Goal: Task Accomplishment & Management: Use online tool/utility

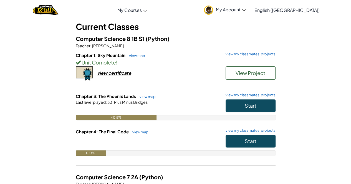
scroll to position [34, 0]
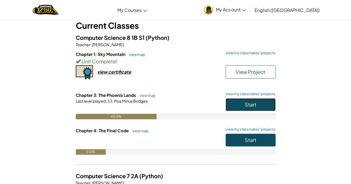
click at [240, 106] on button "Start" at bounding box center [251, 104] width 50 height 13
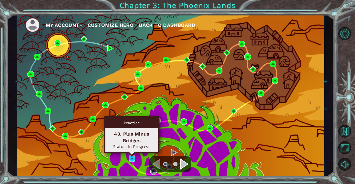
click at [131, 158] on img at bounding box center [132, 159] width 6 height 6
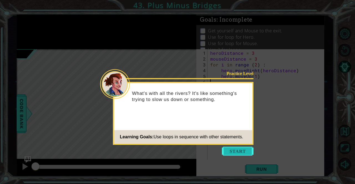
click at [237, 150] on button "Start" at bounding box center [238, 151] width 32 height 9
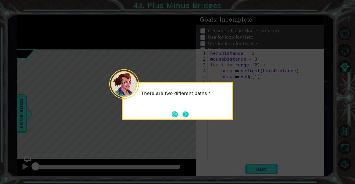
click at [183, 112] on button "Next" at bounding box center [186, 115] width 6 height 6
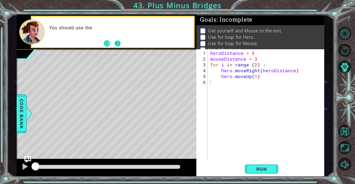
click at [117, 41] on button "Next" at bounding box center [118, 44] width 6 height 6
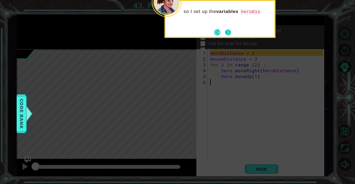
click at [227, 29] on button "Next" at bounding box center [228, 32] width 7 height 7
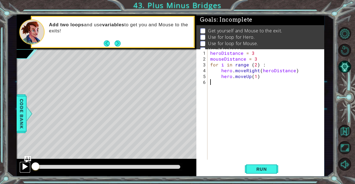
click at [22, 166] on div at bounding box center [24, 166] width 7 height 7
drag, startPoint x: 60, startPoint y: 167, endPoint x: 76, endPoint y: 166, distance: 16.4
click at [76, 166] on div at bounding box center [81, 167] width 10 height 10
click at [265, 169] on span "Run" at bounding box center [262, 170] width 22 height 6
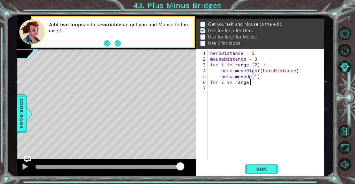
scroll to position [0, 2]
type textarea "for i in range = 2"
type textarea "mouse.movedown(3)"
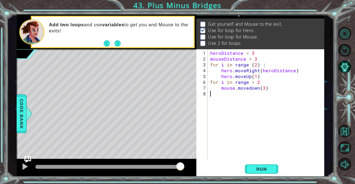
click at [219, 97] on div "heroDistance = 3 mouseDistance = 3 for i in range ( 2 ) : hero . moveRight ( he…" at bounding box center [267, 111] width 117 height 122
click at [270, 89] on div "heroDistance = 3 mouseDistance = 3 for i in range ( 2 ) : hero . moveRight ( he…" at bounding box center [267, 111] width 117 height 122
type textarea "mouse.movedown(3)"
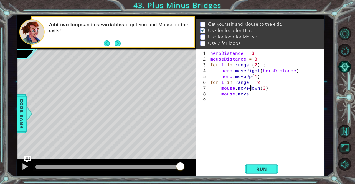
click at [251, 87] on div "heroDistance = 3 mouseDistance = 3 for i in range ( 2 ) : hero . moveRight ( he…" at bounding box center [267, 111] width 117 height 122
click at [247, 95] on div "heroDistance = 3 mouseDistance = 3 for i in range ( 2 ) : hero . moveRight ( he…" at bounding box center [267, 111] width 117 height 122
click at [249, 95] on div "heroDistance = 3 mouseDistance = 3 for i in range ( 2 ) : hero . moveRight ( he…" at bounding box center [267, 111] width 117 height 122
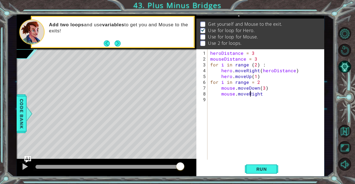
scroll to position [0, 2]
click at [259, 94] on div "heroDistance = 3 mouseDistance = 3 for i in range ( 2 ) : hero . moveRight ( he…" at bounding box center [267, 111] width 117 height 122
click at [260, 94] on div "heroDistance = 3 mouseDistance = 3 for i in range ( 2 ) : hero . moveRight ( he…" at bounding box center [267, 111] width 117 height 122
type textarea "mouse.moveRight()"
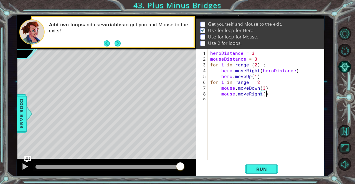
click at [224, 100] on div "heroDistance = 3 mouseDistance = 3 for i in range ( 2 ) : hero . moveRight ( he…" at bounding box center [267, 111] width 117 height 122
click at [268, 95] on div "heroDistance = 3 mouseDistance = 3 for i in range ( 2 ) : hero . moveRight ( he…" at bounding box center [267, 111] width 117 height 122
type textarea "mouse.moveRight()"
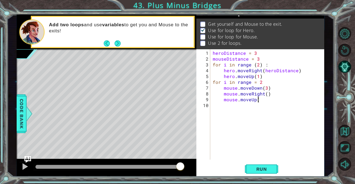
scroll to position [0, 2]
type textarea "mouse.moveUp(3)"
click at [264, 167] on span "Run" at bounding box center [262, 170] width 22 height 6
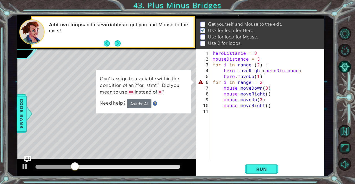
click at [260, 81] on div "heroDistance = 3 mouseDistance = 3 for i in range ( 2 ) : hero . moveRight ( he…" at bounding box center [269, 111] width 114 height 122
drag, startPoint x: 263, startPoint y: 84, endPoint x: 254, endPoint y: 83, distance: 8.9
click at [254, 83] on div "heroDistance = 3 mouseDistance = 3 for i in range ( 2 ) : hero . moveRight ( he…" at bounding box center [269, 111] width 114 height 122
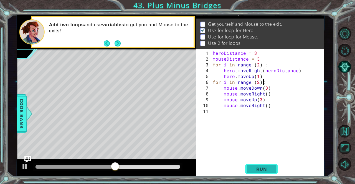
click at [257, 171] on span "Run" at bounding box center [262, 170] width 22 height 6
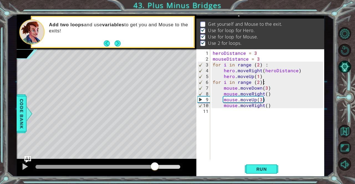
drag, startPoint x: 41, startPoint y: 168, endPoint x: 154, endPoint y: 173, distance: 113.3
click at [154, 173] on div at bounding box center [107, 168] width 180 height 18
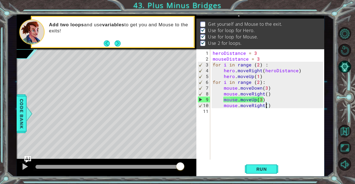
click at [267, 105] on div "heroDistance = 3 mouseDistance = 3 for i in range ( 2 ) : hero . moveRight ( he…" at bounding box center [269, 111] width 114 height 122
type textarea "mouse.moveRight()"
click at [269, 105] on div "heroDistance = 3 mouseDistance = 3 for i in range ( 2 ) : hero . moveRight ( he…" at bounding box center [269, 111] width 114 height 122
click at [225, 112] on div "heroDistance = 3 mouseDistance = 3 for i in range ( 2 ) : hero . moveRight ( he…" at bounding box center [269, 111] width 114 height 122
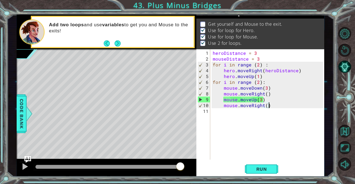
click at [270, 107] on div "heroDistance = 3 mouseDistance = 3 for i in range ( 2 ) : hero . moveRight ( he…" at bounding box center [269, 111] width 114 height 122
type textarea "mouse.moveRight()"
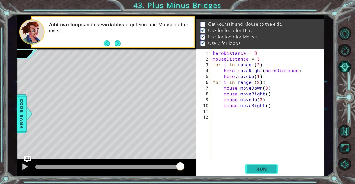
click at [264, 171] on span "Run" at bounding box center [262, 170] width 22 height 6
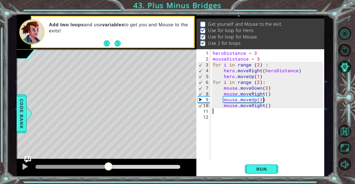
drag, startPoint x: 44, startPoint y: 166, endPoint x: 108, endPoint y: 171, distance: 64.2
click at [108, 171] on div at bounding box center [108, 167] width 10 height 10
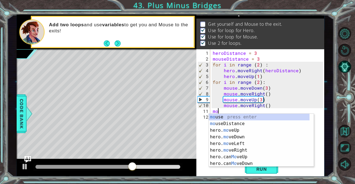
type textarea "m"
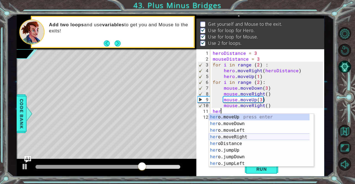
click at [238, 139] on div "her o.moveUp press enter her o.moveDown press enter her o.moveLeft press enter …" at bounding box center [259, 147] width 101 height 67
type textarea "hero.moveRight(1)"
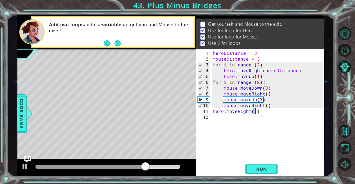
click at [216, 118] on div "heroDistance = 3 mouseDistance = 3 for i in range ( 2 ) : hero . moveRight ( he…" at bounding box center [269, 111] width 114 height 122
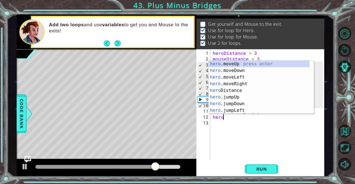
scroll to position [0, 0]
click at [234, 62] on div "hero .moveUp press enter hero .moveDown press enter hero .moveLeft press enter …" at bounding box center [259, 94] width 101 height 67
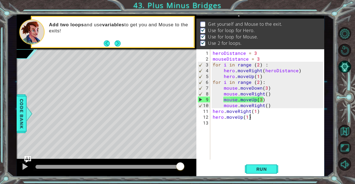
click at [249, 118] on div "heroDistance = 3 mouseDistance = 3 for i in range ( 2 ) : hero . moveRight ( he…" at bounding box center [269, 111] width 114 height 122
click at [256, 171] on span "Run" at bounding box center [262, 170] width 22 height 6
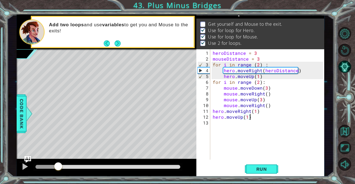
drag, startPoint x: 47, startPoint y: 167, endPoint x: 54, endPoint y: 166, distance: 6.4
click at [54, 166] on div at bounding box center [58, 167] width 10 height 10
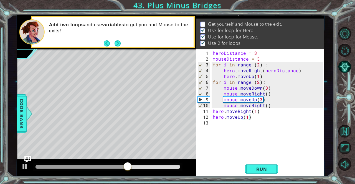
click at [211, 110] on div "hero.moveUp(1) 1 2 3 4 5 6 7 8 9 10 11 12 13 heroDistance = 3 mouseDistance = 3…" at bounding box center [259, 104] width 127 height 111
click at [212, 110] on div "heroDistance = 3 mouseDistance = 3 for i in range ( 2 ) : hero . moveRight ( he…" at bounding box center [269, 111] width 114 height 122
type textarea "hero.moveRight(1)"
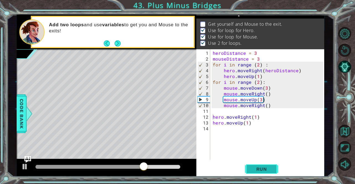
click at [263, 168] on span "Run" at bounding box center [262, 170] width 22 height 6
drag, startPoint x: 40, startPoint y: 165, endPoint x: 171, endPoint y: 172, distance: 131.7
click at [171, 172] on div at bounding box center [167, 167] width 10 height 10
click at [240, 133] on div "heroDistance = 3 mouseDistance = 3 for i in range ( 2 ) : hero . moveRight ( he…" at bounding box center [269, 111] width 114 height 122
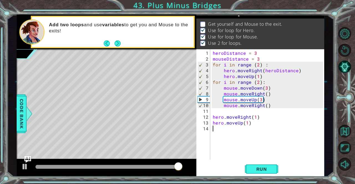
click at [200, 99] on div "9" at bounding box center [204, 100] width 12 height 6
click at [212, 116] on div "heroDistance = 3 mouseDistance = 3 for i in range ( 2 ) : hero . moveRight ( he…" at bounding box center [269, 111] width 114 height 122
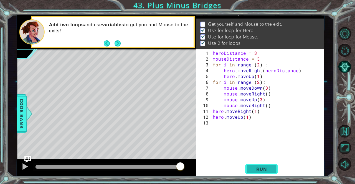
click at [268, 171] on span "Run" at bounding box center [262, 170] width 22 height 6
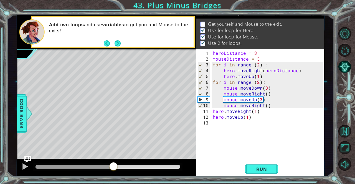
drag, startPoint x: 44, startPoint y: 168, endPoint x: 114, endPoint y: 180, distance: 71.0
click at [114, 180] on div "1 ההההההההההההההההההההההההההההההההההההההההההההההההההההההההההההההההההההההההההההה…" at bounding box center [177, 92] width 355 height 184
drag, startPoint x: 212, startPoint y: 111, endPoint x: 263, endPoint y: 114, distance: 51.4
click at [263, 114] on div "heroDistance = 3 mouseDistance = 3 for i in range ( 2 ) : hero . moveRight ( he…" at bounding box center [269, 111] width 114 height 122
type textarea "hero.moveRight(1) hero.moveUp(1)"
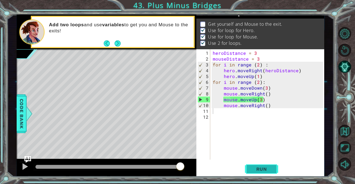
click at [254, 167] on button "Run" at bounding box center [261, 169] width 33 height 13
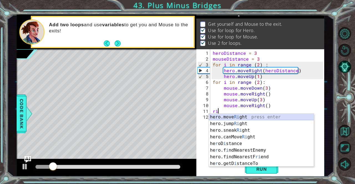
click at [236, 118] on div "hero.move Ri ght press enter hero.jump Ri ght press enter hero.sneak Ri ght pre…" at bounding box center [261, 147] width 105 height 67
type textarea "hero.moveRight(1)"
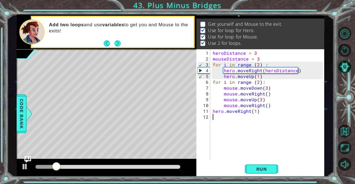
click at [220, 117] on div "heroDistance = 3 mouseDistance = 3 for i in range ( 2 ) : hero . moveRight ( he…" at bounding box center [269, 111] width 114 height 122
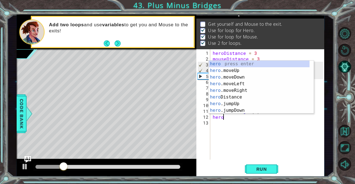
scroll to position [0, 0]
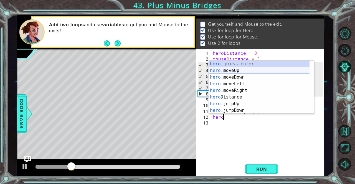
click at [246, 73] on div "hero press enter hero .moveUp press enter hero .moveDown press enter hero .move…" at bounding box center [259, 94] width 101 height 67
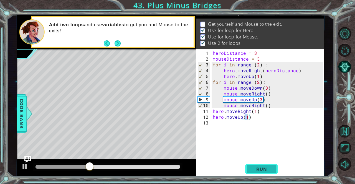
click at [256, 171] on span "Run" at bounding box center [262, 170] width 22 height 6
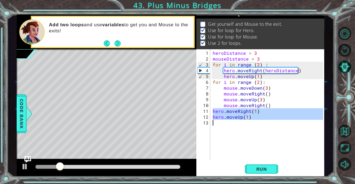
drag, startPoint x: 212, startPoint y: 111, endPoint x: 259, endPoint y: 124, distance: 49.3
click at [259, 124] on div "heroDistance = 3 mouseDistance = 3 for i in range ( 2 ) : hero . moveRight ( he…" at bounding box center [269, 111] width 114 height 122
type textarea "hero.moveUp(1)"
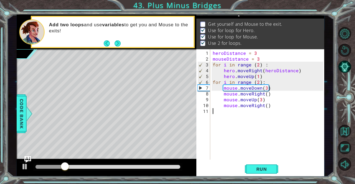
scroll to position [0, 0]
click at [262, 78] on div "heroDistance = 3 mouseDistance = 3 for i in range ( 2 ) : hero . moveRight ( he…" at bounding box center [269, 111] width 114 height 122
type textarea "hero.moveUp(1)"
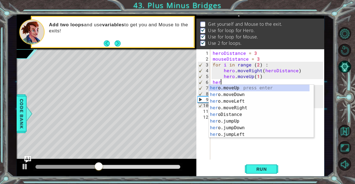
scroll to position [0, 0]
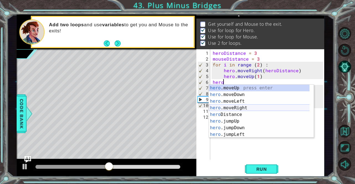
click at [242, 108] on div "hero .moveUp press enter hero .moveDown press enter hero .moveLeft press enter …" at bounding box center [259, 118] width 101 height 67
type textarea "hero.moveRight(1)"
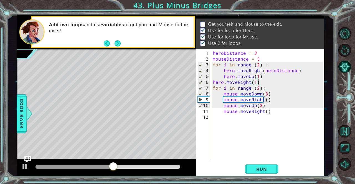
click at [263, 83] on div "heroDistance = 3 mouseDistance = 3 for i in range ( 2 ) : hero . moveRight ( he…" at bounding box center [269, 111] width 114 height 122
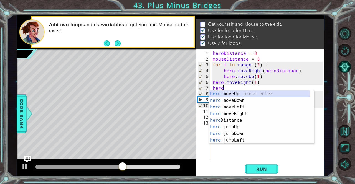
click at [247, 93] on div "hero .moveUp press enter hero .moveDown press enter hero .moveLeft press enter …" at bounding box center [259, 124] width 101 height 67
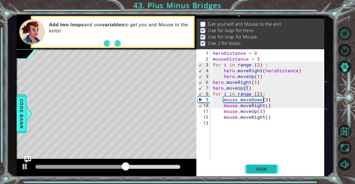
click at [252, 168] on span "Run" at bounding box center [262, 170] width 22 height 6
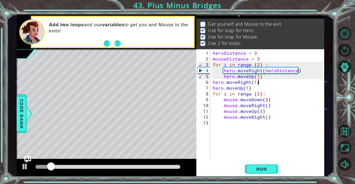
click at [262, 83] on div "heroDistance = 3 mouseDistance = 3 for i in range ( 2 ) : hero . moveRight ( he…" at bounding box center [269, 111] width 114 height 122
click at [249, 86] on div "heroDistance = 3 mouseDistance = 3 for i in range ( 2 ) : hero . moveRight ( he…" at bounding box center [269, 111] width 114 height 122
type textarea "hero.moveUp(1)"
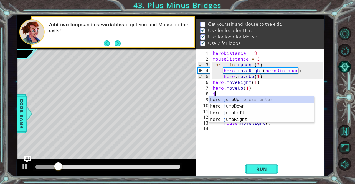
type textarea "ju"
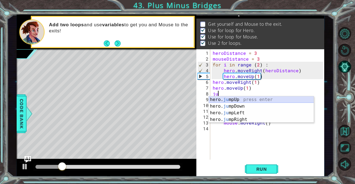
click at [242, 98] on div "hero. ju mpUp press enter hero. ju mpDown press enter hero. [PERSON_NAME] mpLef…" at bounding box center [261, 117] width 105 height 40
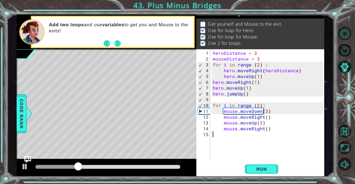
click at [218, 137] on div "heroDistance = 3 mouseDistance = 3 for i in range ( 2 ) : hero . moveRight ( he…" at bounding box center [269, 111] width 114 height 122
click at [257, 168] on span "Run" at bounding box center [262, 170] width 22 height 6
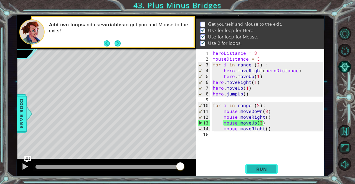
click at [266, 169] on span "Run" at bounding box center [262, 170] width 22 height 6
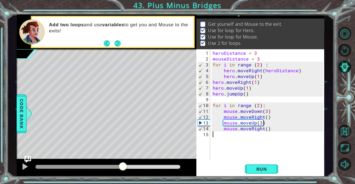
drag, startPoint x: 45, startPoint y: 167, endPoint x: 116, endPoint y: 167, distance: 71.3
click at [118, 167] on div at bounding box center [123, 167] width 10 height 10
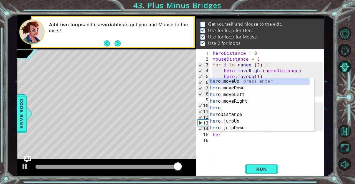
type textarea "h"
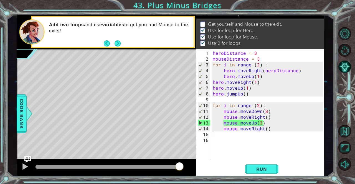
type textarea "mouse.moveRight()"
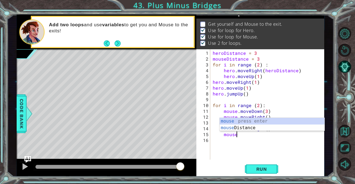
scroll to position [0, 1]
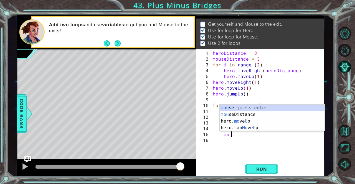
type textarea "m"
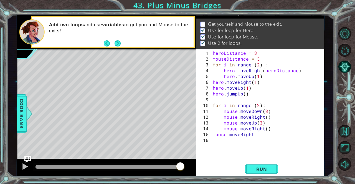
scroll to position [0, 2]
type textarea "mouse.moveRight()"
click at [213, 140] on div "heroDistance = 3 mouseDistance = 3 for i in range ( 2 ) : hero . moveRight ( he…" at bounding box center [269, 111] width 114 height 122
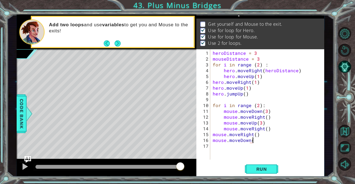
type textarea "mouse.moveDown()"
click at [213, 148] on div "heroDistance = 3 mouseDistance = 3 for i in range ( 2 ) : hero . moveRight ( he…" at bounding box center [269, 111] width 114 height 122
click at [249, 166] on button "Run" at bounding box center [261, 169] width 33 height 13
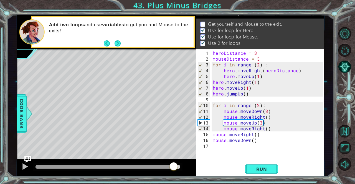
drag, startPoint x: 37, startPoint y: 169, endPoint x: 174, endPoint y: 171, distance: 137.1
click at [174, 171] on div at bounding box center [174, 167] width 10 height 10
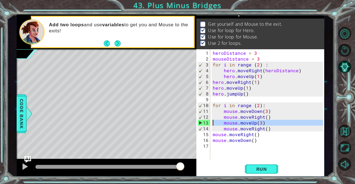
click at [199, 123] on div "13" at bounding box center [204, 123] width 12 height 6
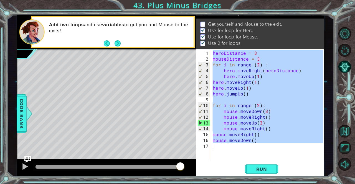
drag, startPoint x: 213, startPoint y: 52, endPoint x: 289, endPoint y: 177, distance: 146.9
click at [289, 177] on div "1 ההההההההההההההההההההההההההההההההההההההההההההההההההההההההההההההההההההההההההההה…" at bounding box center [177, 92] width 355 height 184
type textarea "mouse.moveDown()"
paste textarea "Code Area"
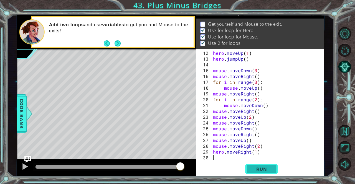
click at [268, 170] on span "Run" at bounding box center [262, 170] width 22 height 6
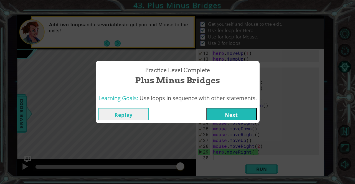
drag, startPoint x: 48, startPoint y: 168, endPoint x: 187, endPoint y: 170, distance: 139.6
click at [187, 170] on body "1 ההההההההההההההההההההההההההההההההההההההההההההההההההההההההההההההההההההההההההההה…" at bounding box center [177, 92] width 355 height 184
click at [223, 113] on button "Next" at bounding box center [231, 114] width 50 height 12
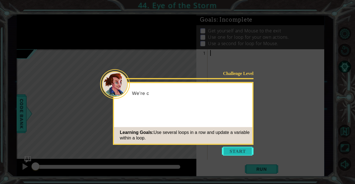
click at [241, 148] on button "Start" at bounding box center [238, 151] width 32 height 9
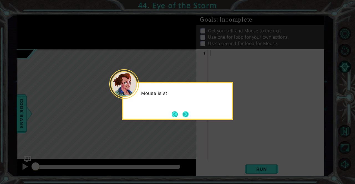
click at [186, 112] on button "Next" at bounding box center [186, 115] width 6 height 6
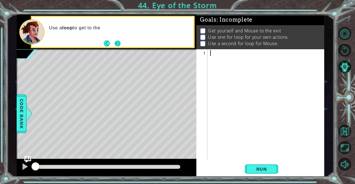
click at [118, 41] on button "Next" at bounding box center [118, 44] width 6 height 6
click at [118, 39] on footer at bounding box center [112, 43] width 17 height 8
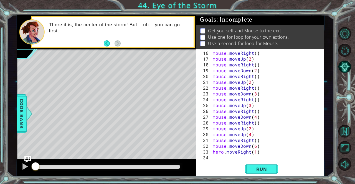
scroll to position [87, 0]
click at [257, 164] on button "Run" at bounding box center [261, 169] width 33 height 13
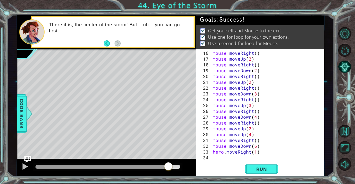
drag, startPoint x: 45, startPoint y: 166, endPoint x: 172, endPoint y: 173, distance: 127.0
click at [172, 173] on div at bounding box center [107, 168] width 180 height 18
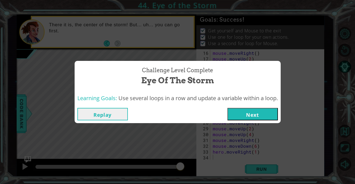
click at [251, 118] on button "Next" at bounding box center [252, 114] width 50 height 12
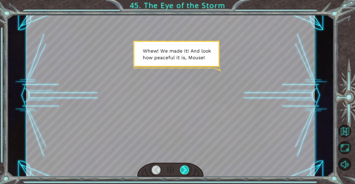
click at [183, 170] on div at bounding box center [184, 170] width 9 height 9
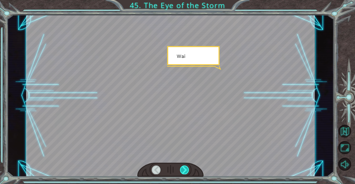
click at [183, 170] on div at bounding box center [184, 170] width 9 height 9
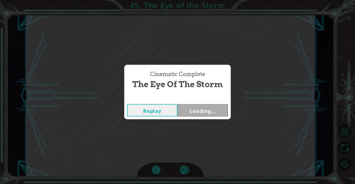
click at [183, 0] on div "Temporary Text W h e w ! W e m a d e i t ! A n d l o o k h o w p e a c e f u l …" at bounding box center [177, 0] width 355 height 0
click at [183, 170] on div "Cinematic Complete The Eye of the Storm Replay Next" at bounding box center [177, 92] width 355 height 184
click at [189, 115] on button "Next" at bounding box center [203, 110] width 50 height 12
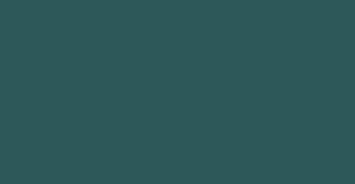
click at [189, 115] on body "1 2 3 4 5 6 7 8 9 mouse press enter mouse Distance press enter הההההההההההההההה…" at bounding box center [177, 92] width 355 height 184
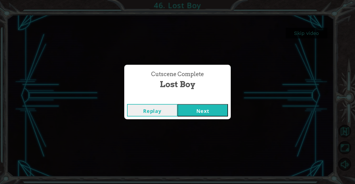
click at [199, 110] on button "Next" at bounding box center [203, 110] width 50 height 12
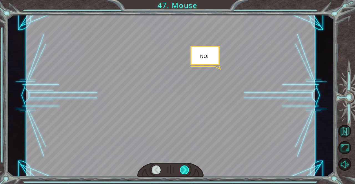
click at [183, 170] on div at bounding box center [184, 170] width 9 height 9
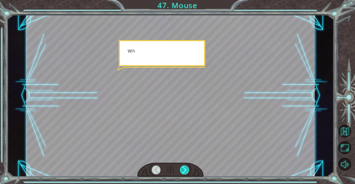
click at [183, 170] on div at bounding box center [184, 170] width 9 height 9
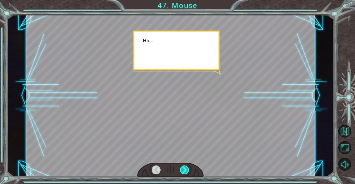
click at [183, 170] on div at bounding box center [184, 170] width 9 height 9
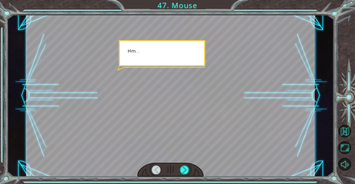
drag, startPoint x: 183, startPoint y: 170, endPoint x: 211, endPoint y: 179, distance: 29.6
click at [211, 179] on div "Temporary Text N O ! W h e w , w e m a d e i t … w a i t . W h e r e [PERSON_NA…" at bounding box center [177, 92] width 355 height 184
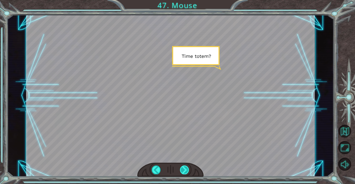
drag, startPoint x: 211, startPoint y: 179, endPoint x: 186, endPoint y: 166, distance: 28.2
click at [186, 166] on div "Temporary Text N O ! W h e w , w e m a d e i t … w a i t . W h e r e [PERSON_NA…" at bounding box center [177, 92] width 355 height 184
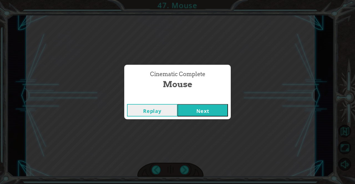
click at [196, 114] on button "Next" at bounding box center [203, 110] width 50 height 12
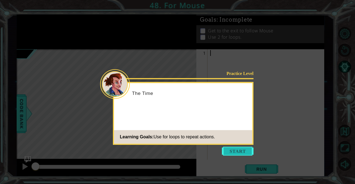
click at [230, 152] on button "Start" at bounding box center [238, 151] width 32 height 9
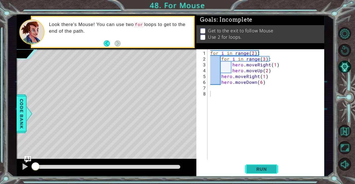
click at [266, 171] on span "Run" at bounding box center [262, 170] width 22 height 6
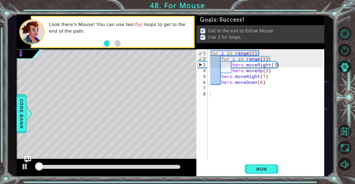
click at [171, 166] on div at bounding box center [108, 168] width 150 height 8
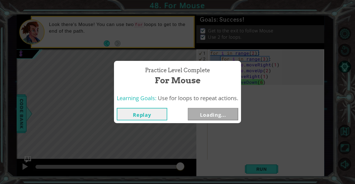
drag, startPoint x: 171, startPoint y: 166, endPoint x: 182, endPoint y: 170, distance: 11.6
click at [182, 170] on body "1 ההההההההההההההההההההההההההההההההההההההההההההההההההההההההההההההההההההההההההההה…" at bounding box center [177, 92] width 355 height 184
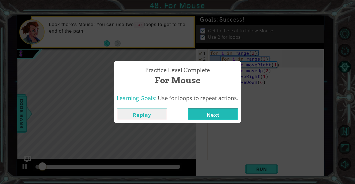
click at [228, 116] on button "Next" at bounding box center [213, 114] width 50 height 12
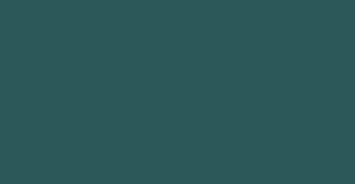
click at [228, 116] on body "1 2 3 4 5 6 7 8 9 mouse press enter mouse Distance press enter הההההההההההההההה…" at bounding box center [177, 92] width 355 height 184
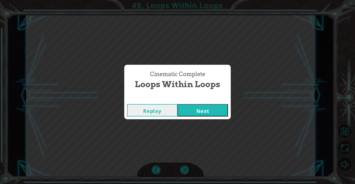
click at [198, 106] on button "Next" at bounding box center [203, 110] width 50 height 12
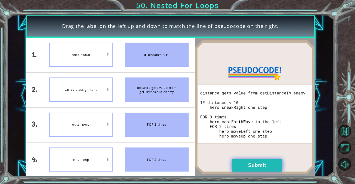
click at [247, 168] on button "Submit" at bounding box center [257, 166] width 50 height 12
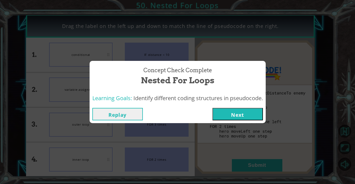
click at [238, 115] on button "Next" at bounding box center [238, 114] width 50 height 12
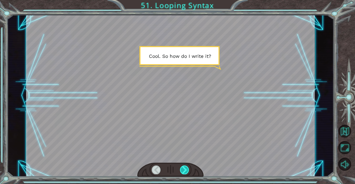
click at [180, 166] on div at bounding box center [184, 170] width 9 height 9
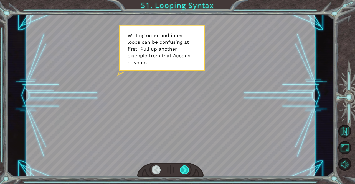
click at [180, 167] on div at bounding box center [184, 170] width 9 height 9
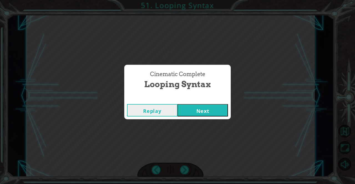
click at [194, 112] on button "Next" at bounding box center [203, 110] width 50 height 12
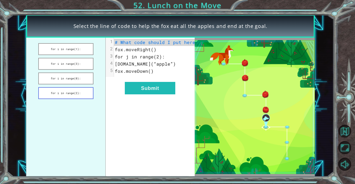
click at [77, 95] on button "for i in range(2):" at bounding box center [65, 93] width 55 height 12
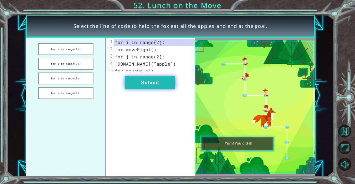
click at [125, 84] on button "Submit" at bounding box center [150, 83] width 50 height 12
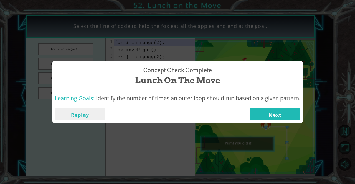
click at [284, 110] on button "Next" at bounding box center [275, 114] width 50 height 12
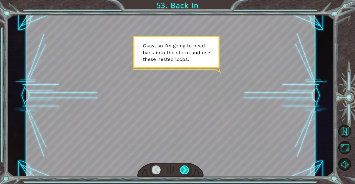
click at [189, 166] on div at bounding box center [184, 170] width 9 height 9
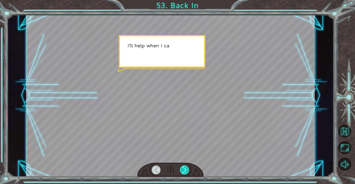
click at [189, 166] on div at bounding box center [184, 170] width 9 height 9
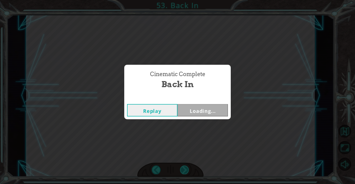
click at [189, 166] on div "Cinematic Complete Back In Replay Loading..." at bounding box center [177, 92] width 355 height 184
click at [209, 111] on button "Next" at bounding box center [203, 110] width 50 height 12
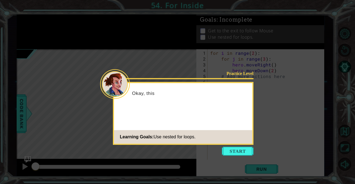
click at [237, 143] on footer "Learning Goals: Use nested for loops." at bounding box center [183, 137] width 138 height 14
click at [240, 149] on button "Start" at bounding box center [238, 151] width 32 height 9
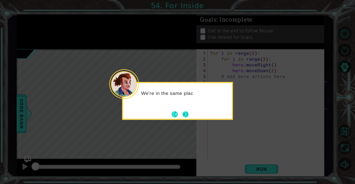
click at [187, 115] on button "Next" at bounding box center [186, 115] width 6 height 6
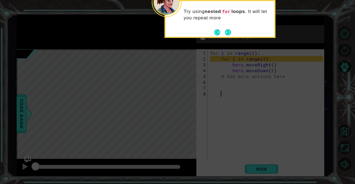
click at [234, 32] on div "Try using nested for loops . It will let you repeat more" at bounding box center [220, 19] width 111 height 38
click at [227, 32] on button "Next" at bounding box center [228, 32] width 6 height 6
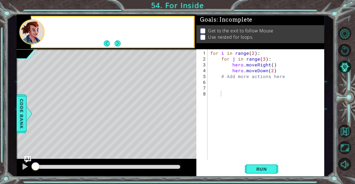
click at [227, 32] on span "Get to the exit to follow Mouse" at bounding box center [240, 31] width 65 height 6
click at [253, 172] on span "Run" at bounding box center [262, 170] width 22 height 6
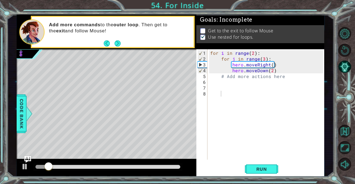
drag, startPoint x: 253, startPoint y: 172, endPoint x: 230, endPoint y: 24, distance: 150.4
click at [230, 24] on div "Goals : Incomplete Get to the exit to follow Mouse Use nested for loops. 1 2 3 …" at bounding box center [260, 96] width 128 height 162
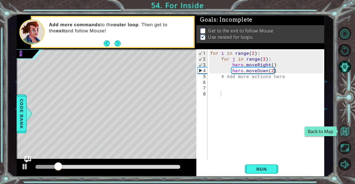
click at [344, 127] on button "Back to Map" at bounding box center [344, 131] width 13 height 13
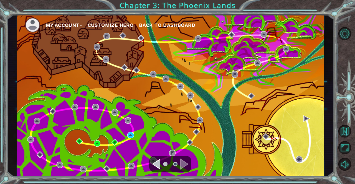
click at [157, 163] on div "Navigate to the previous page" at bounding box center [156, 164] width 8 height 11
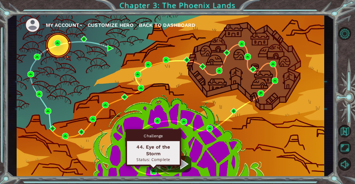
click at [154, 174] on img at bounding box center [153, 172] width 6 height 6
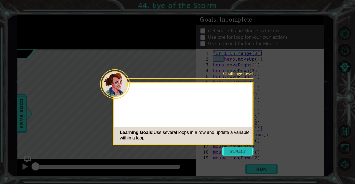
click at [227, 150] on button "Start" at bounding box center [238, 151] width 32 height 9
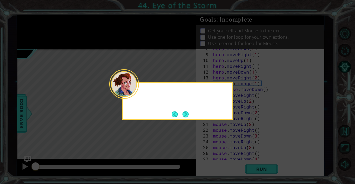
scroll to position [87, 0]
click at [187, 112] on button "Next" at bounding box center [186, 115] width 6 height 6
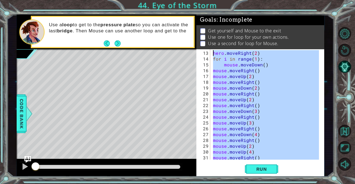
scroll to position [0, 0]
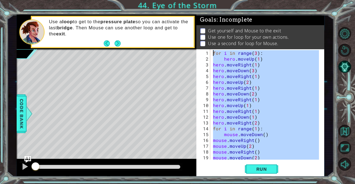
drag, startPoint x: 259, startPoint y: 152, endPoint x: 189, endPoint y: 37, distance: 134.8
click at [189, 37] on div "1 ההההההההההההההההההההההההההההההההההההההההההההההההההההההההההההההההההההההההההההה…" at bounding box center [171, 96] width 308 height 162
click at [345, 31] on button "Level Options" at bounding box center [344, 33] width 13 height 13
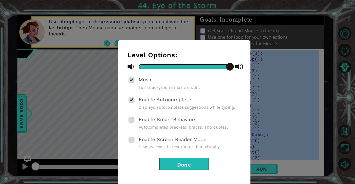
click at [186, 157] on div "Level Options: Music Turn background music on/off. Enable Autocomplete Displays…" at bounding box center [184, 110] width 113 height 119
click at [338, 128] on div "Level Options: Music Turn background music on/off. Enable Autocomplete Displays…" at bounding box center [177, 92] width 355 height 184
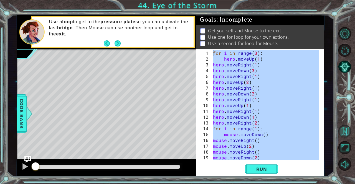
type textarea "for i in range(3):"
click at [346, 130] on button "Back to Map" at bounding box center [344, 131] width 13 height 13
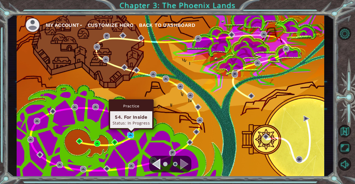
click at [130, 133] on img at bounding box center [130, 135] width 6 height 6
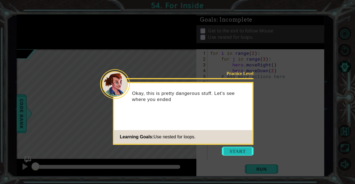
click at [244, 148] on button "Start" at bounding box center [238, 151] width 32 height 9
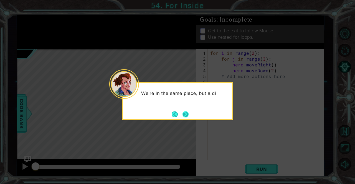
click at [188, 116] on button "Next" at bounding box center [186, 115] width 6 height 6
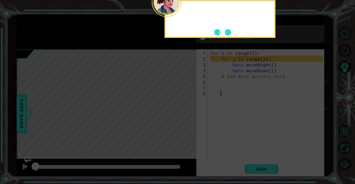
click at [188, 116] on icon at bounding box center [177, 28] width 355 height 314
drag, startPoint x: 188, startPoint y: 116, endPoint x: 229, endPoint y: 22, distance: 102.5
click at [229, 22] on body "1 ההההההההההההההההההההההההההההההההההההההההההההההההההההההההההההההההההההההההההההה…" at bounding box center [177, 92] width 355 height 184
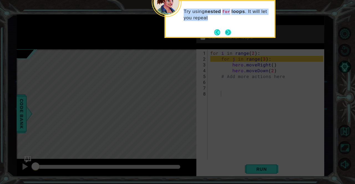
click at [230, 30] on button "Next" at bounding box center [228, 32] width 6 height 6
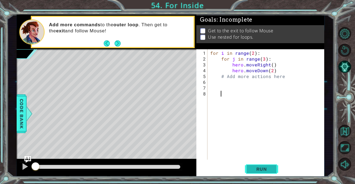
click at [260, 176] on button "Run" at bounding box center [261, 169] width 33 height 13
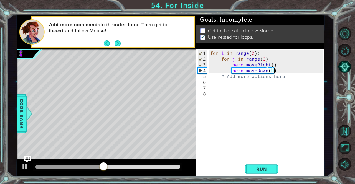
click at [277, 72] on div "for i in range ( 2 ) : for j in range ( 3 ) : hero . moveRight ( ) hero . moveD…" at bounding box center [267, 111] width 117 height 122
type textarea "hero.moveDown(2)"
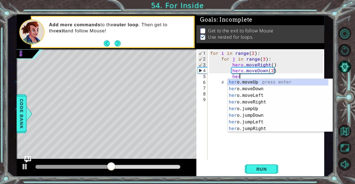
scroll to position [0, 1]
click at [257, 84] on div "her o.moveUp press enter her o.moveDown press enter her o.moveLeft press enter …" at bounding box center [278, 112] width 101 height 67
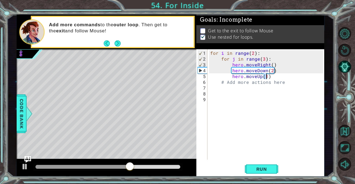
scroll to position [0, 3]
type textarea "hero.moveUp(6)"
click at [259, 167] on span "Run" at bounding box center [262, 170] width 22 height 6
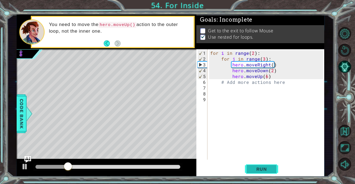
click at [260, 169] on span "Run" at bounding box center [262, 170] width 22 height 6
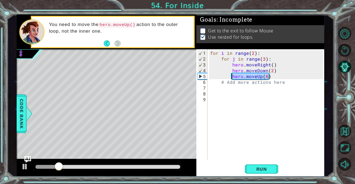
drag, startPoint x: 272, startPoint y: 77, endPoint x: 231, endPoint y: 76, distance: 40.8
click at [231, 76] on div "for i in range ( 2 ) : for j in range ( 3 ) : hero . moveRight ( ) hero . moveD…" at bounding box center [267, 111] width 117 height 122
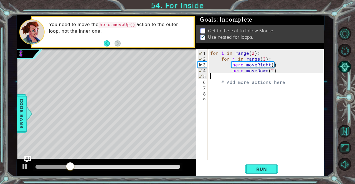
scroll to position [0, 0]
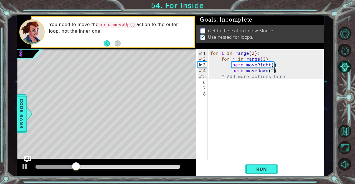
click at [285, 75] on div "for i in range ( 2 ) : for j in range ( 3 ) : hero . moveRight ( ) hero . moveD…" at bounding box center [267, 111] width 117 height 122
type textarea "# Add more actions here"
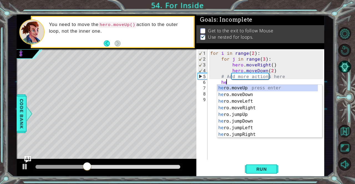
type textarea "h"
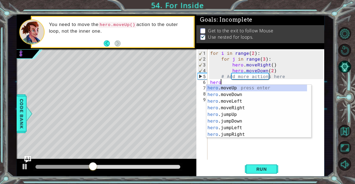
scroll to position [0, 0]
click at [273, 87] on div "hero .moveUp press enter hero .moveDown press enter hero .moveLeft press enter …" at bounding box center [256, 118] width 101 height 67
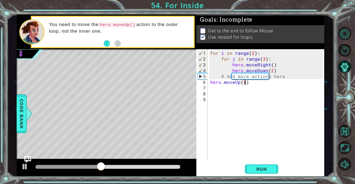
scroll to position [0, 2]
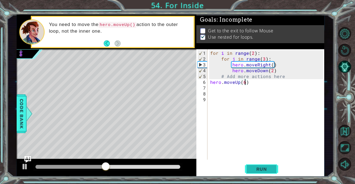
click at [258, 167] on span "Run" at bounding box center [262, 170] width 22 height 6
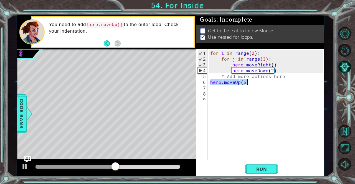
drag, startPoint x: 209, startPoint y: 82, endPoint x: 245, endPoint y: 84, distance: 35.6
click at [245, 84] on div "for i in range ( 2 ) : for j in range ( 3 ) : hero . moveRight ( ) hero . moveD…" at bounding box center [267, 111] width 117 height 122
click at [275, 70] on div "for i in range ( 2 ) : for j in range ( 3 ) : hero . moveRight ( ) hero . moveD…" at bounding box center [267, 111] width 117 height 122
type textarea "hero.moveDown(2)"
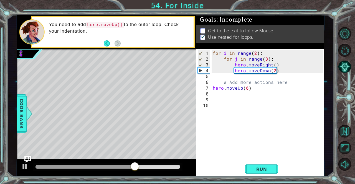
scroll to position [0, 0]
paste textarea "hero.moveUp(6"
type textarea "hero.moveUp(6)"
drag, startPoint x: 213, startPoint y: 87, endPoint x: 258, endPoint y: 87, distance: 45.2
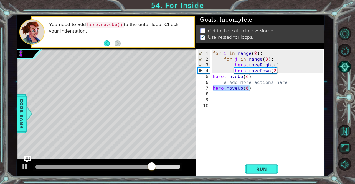
click at [258, 87] on div "for i in range ( 2 ) : for j in range ( 3 ) : hero . moveRight ( ) hero . moveD…" at bounding box center [269, 111] width 114 height 122
click at [252, 171] on span "Run" at bounding box center [262, 170] width 22 height 6
drag, startPoint x: 47, startPoint y: 167, endPoint x: 102, endPoint y: 166, distance: 54.4
click at [100, 166] on div at bounding box center [95, 167] width 10 height 10
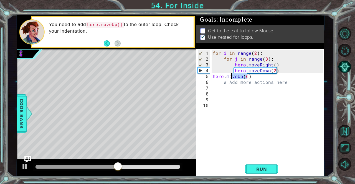
drag, startPoint x: 248, startPoint y: 77, endPoint x: 231, endPoint y: 77, distance: 17.5
click at [231, 77] on div "for i in range ( 2 ) : for j in range ( 3 ) : hero . moveRight ( ) hero . moveD…" at bounding box center [269, 111] width 114 height 122
type textarea "hero.moveUp(6)"
drag, startPoint x: 213, startPoint y: 75, endPoint x: 255, endPoint y: 78, distance: 42.8
click at [255, 78] on div "for i in range ( 2 ) : for j in range ( 3 ) : hero . moveRight ( ) hero . moveD…" at bounding box center [269, 111] width 114 height 122
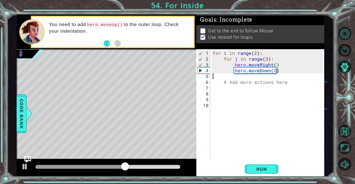
type textarea "hero.moveDown(2)"
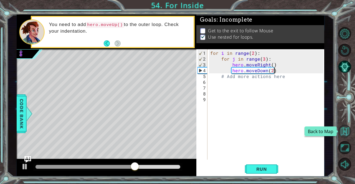
click at [347, 128] on button "Back to Map" at bounding box center [344, 131] width 13 height 13
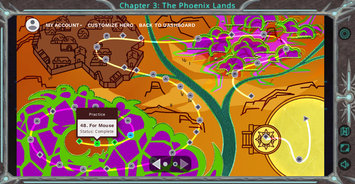
click at [96, 143] on img at bounding box center [97, 144] width 6 height 6
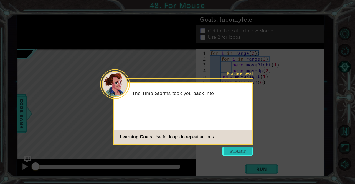
click at [234, 149] on button "Start" at bounding box center [238, 151] width 32 height 9
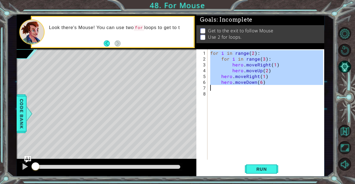
drag, startPoint x: 210, startPoint y: 52, endPoint x: 285, endPoint y: 87, distance: 82.8
click at [285, 87] on div "for i in range ( 2 ) : for i in range ( 3 ) : hero . moveRight ( 1 ) hero . mov…" at bounding box center [267, 111] width 117 height 122
type textarea "hero.moveDown(6)"
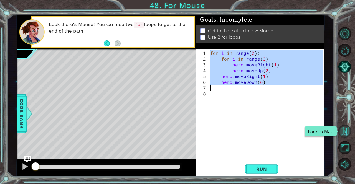
click at [346, 127] on button "Back to Map" at bounding box center [344, 131] width 13 height 13
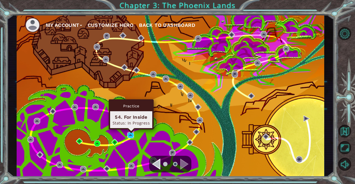
click at [130, 135] on img at bounding box center [130, 135] width 6 height 6
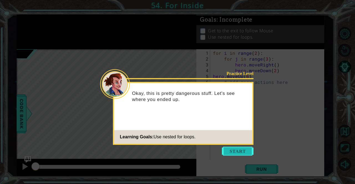
click at [237, 153] on button "Start" at bounding box center [238, 151] width 32 height 9
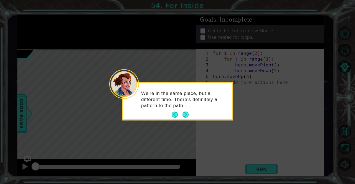
click at [183, 120] on div "We're in the same place, but a different time. There's definitely a pattern to …" at bounding box center [177, 101] width 111 height 39
click at [183, 116] on button "Next" at bounding box center [186, 115] width 6 height 6
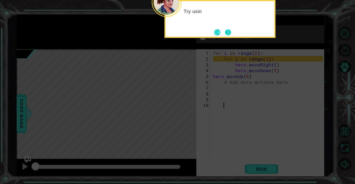
click at [231, 33] on button "Next" at bounding box center [228, 32] width 6 height 6
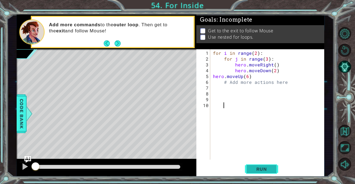
click at [257, 167] on span "Run" at bounding box center [262, 170] width 22 height 6
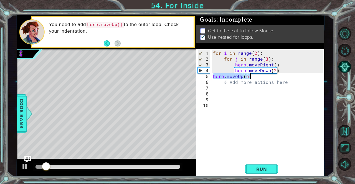
drag, startPoint x: 213, startPoint y: 75, endPoint x: 249, endPoint y: 77, distance: 36.7
click at [249, 77] on div "for i in range ( 2 ) : for j in range ( 3 ) : hero . moveRight ( ) hero . moveD…" at bounding box center [269, 111] width 114 height 122
type textarea "hero.moveUp(6)"
type textarea "hero.moveDown(2)"
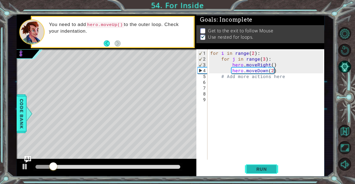
click at [267, 173] on button "Run" at bounding box center [261, 169] width 33 height 13
drag, startPoint x: 45, startPoint y: 165, endPoint x: 79, endPoint y: 166, distance: 34.4
click at [79, 166] on div at bounding box center [80, 167] width 10 height 10
click at [218, 84] on div "for i in range ( 2 ) : for j in range ( 3 ) : hero . moveRight ( ) hero . moveD…" at bounding box center [267, 111] width 117 height 122
click at [23, 163] on div at bounding box center [24, 166] width 7 height 7
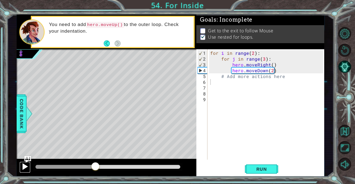
click at [24, 165] on div at bounding box center [24, 166] width 7 height 7
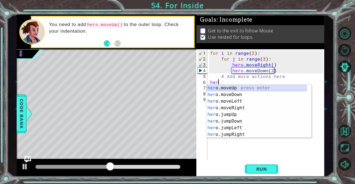
click at [224, 87] on div "her o.moveUp press enter her o.moveDown press enter her o.moveLeft press enter …" at bounding box center [256, 118] width 101 height 67
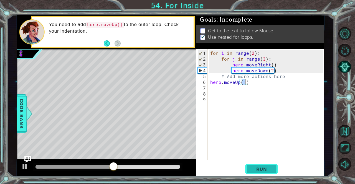
type textarea "hero.moveUp(1)"
click at [259, 166] on button "Run" at bounding box center [261, 169] width 33 height 13
drag, startPoint x: 42, startPoint y: 164, endPoint x: 109, endPoint y: 165, distance: 67.1
click at [109, 165] on div at bounding box center [108, 167] width 10 height 10
drag, startPoint x: 113, startPoint y: 166, endPoint x: 161, endPoint y: 164, distance: 48.9
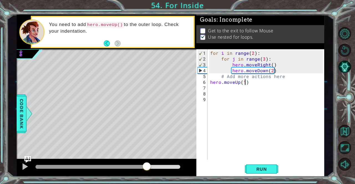
click at [152, 164] on div at bounding box center [147, 167] width 10 height 10
click at [193, 81] on div "1 ההההההההההההההההההההההההההההההההההההההההההההההההההההההההההההההההההההההההההההה…" at bounding box center [171, 96] width 308 height 162
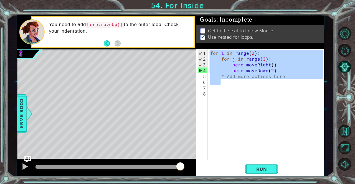
drag, startPoint x: 210, startPoint y: 52, endPoint x: 285, endPoint y: 79, distance: 79.3
click at [285, 79] on div "for i in range ( 2 ) : for j in range ( 3 ) : hero . moveRight ( ) hero . moveD…" at bounding box center [267, 111] width 117 height 122
type textarea "# Add more actions here"
paste textarea "Code Area"
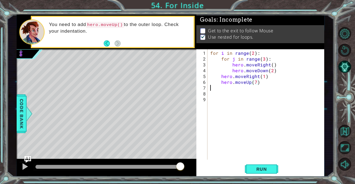
click at [285, 79] on div "for i in range ( 2 ) : for j in range ( 3 ) : hero . moveRight ( ) hero . moveD…" at bounding box center [267, 111] width 117 height 122
type textarea "hero.moveUp(7)"
click at [249, 169] on button "Run" at bounding box center [261, 169] width 33 height 13
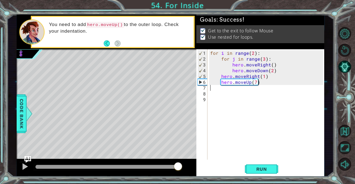
click at [181, 176] on body "1 ההההההההההההההההההההההההההההההההההההההההההההההההההההההההההההההההההההההההההההה…" at bounding box center [177, 92] width 355 height 184
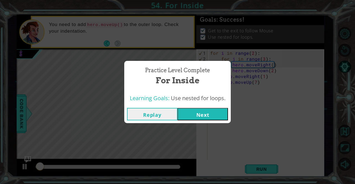
click at [206, 115] on button "Next" at bounding box center [203, 114] width 50 height 12
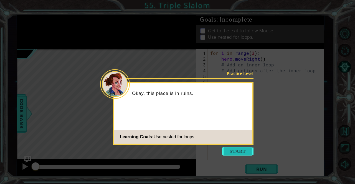
click at [237, 147] on button "Start" at bounding box center [238, 151] width 32 height 9
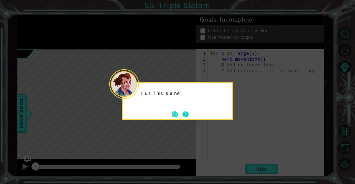
click at [186, 112] on button "Next" at bounding box center [186, 115] width 6 height 6
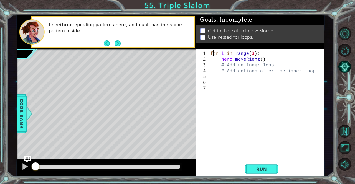
click at [212, 51] on div "for i in range ( 3 ) : hero . moveRight ( ) # Add an inner loop # Add actions a…" at bounding box center [267, 111] width 117 height 122
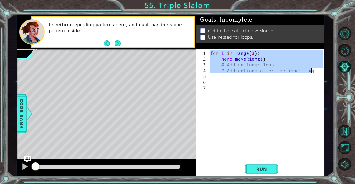
drag, startPoint x: 210, startPoint y: 51, endPoint x: 312, endPoint y: 70, distance: 103.7
click at [312, 70] on div "for i in range ( 3 ) : hero . moveRight ( ) # Add an inner loop # Add actions a…" at bounding box center [267, 111] width 117 height 122
type textarea "# Add an inner loop # Add actions after the inner loop"
paste textarea "Code Area"
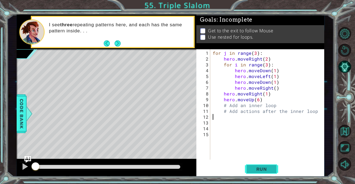
click at [247, 164] on button "Run" at bounding box center [261, 169] width 33 height 13
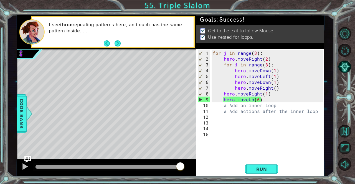
drag, startPoint x: 41, startPoint y: 163, endPoint x: 184, endPoint y: 177, distance: 143.8
click at [184, 177] on body "1 ההההההההההההההההההההההההההההההההההההההההההההההההההההההההההההההההההההההההההההה…" at bounding box center [177, 92] width 355 height 184
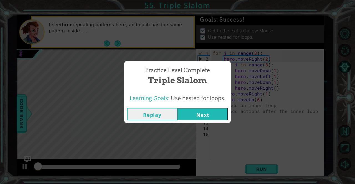
click at [193, 119] on button "Next" at bounding box center [203, 114] width 50 height 12
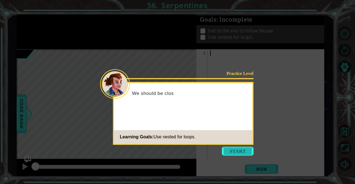
click at [231, 149] on button "Start" at bounding box center [238, 151] width 32 height 9
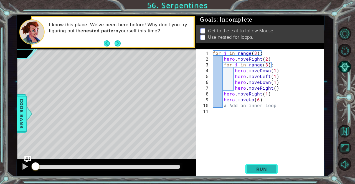
click at [261, 168] on span "Run" at bounding box center [262, 170] width 22 height 6
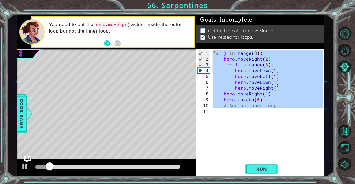
drag, startPoint x: 213, startPoint y: 52, endPoint x: 290, endPoint y: 108, distance: 95.8
click at [290, 108] on div "for j in range ( 3 ) : hero . moveRight ( 2 ) for i in range ( 3 ) : hero . mov…" at bounding box center [269, 111] width 114 height 122
type textarea "# Add an inner loop"
paste textarea "Code Area"
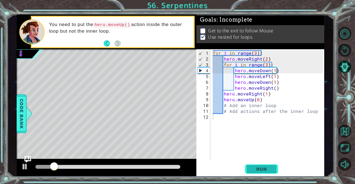
click at [264, 168] on span "Run" at bounding box center [262, 170] width 22 height 6
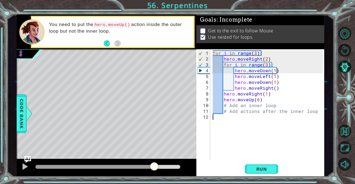
drag, startPoint x: 43, startPoint y: 168, endPoint x: 154, endPoint y: 175, distance: 111.5
click at [154, 175] on div at bounding box center [107, 168] width 180 height 18
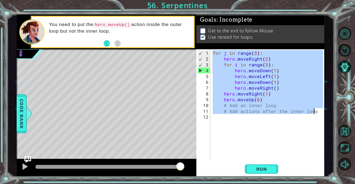
drag, startPoint x: 212, startPoint y: 51, endPoint x: 330, endPoint y: 111, distance: 132.1
click at [330, 111] on div "1 ההההההההההההההההההההההההההההההההההההההההההההההההההההההההההההההההההההההההההההה…" at bounding box center [170, 96] width 327 height 162
type textarea "# Add an inner loop # Add actions after the inner loop"
paste textarea "Code Area"
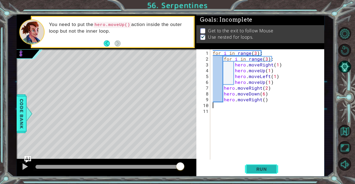
click at [267, 168] on span "Run" at bounding box center [262, 170] width 22 height 6
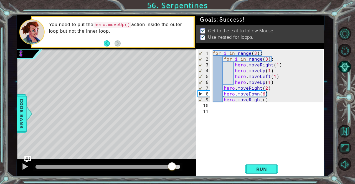
drag, startPoint x: 41, startPoint y: 168, endPoint x: 173, endPoint y: 172, distance: 132.7
click at [173, 172] on div at bounding box center [172, 167] width 10 height 10
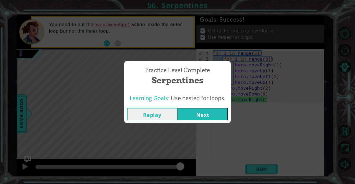
click at [203, 116] on button "Next" at bounding box center [203, 114] width 50 height 12
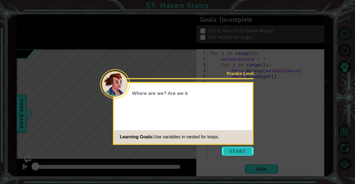
click at [237, 149] on button "Start" at bounding box center [238, 151] width 32 height 9
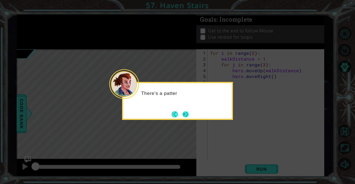
click at [186, 115] on button "Next" at bounding box center [186, 115] width 6 height 6
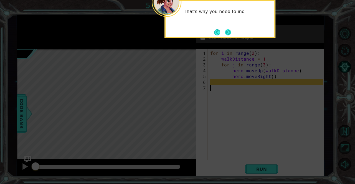
click at [225, 32] on button "Next" at bounding box center [228, 32] width 6 height 6
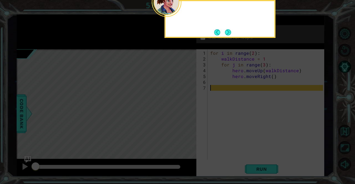
click at [225, 32] on button "Next" at bounding box center [228, 32] width 6 height 6
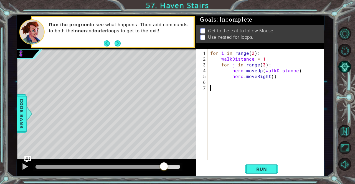
drag, startPoint x: 35, startPoint y: 166, endPoint x: 164, endPoint y: 175, distance: 129.4
click at [164, 175] on div at bounding box center [107, 168] width 180 height 18
click at [254, 168] on span "Run" at bounding box center [262, 170] width 22 height 6
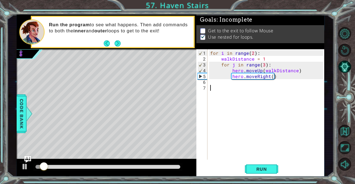
click at [216, 82] on div "for i in range ( 2 ) : walkDistance = 1 for j in range ( 3 ) : hero . moveUp ( …" at bounding box center [267, 111] width 117 height 122
click at [209, 82] on div "for i in range ( 2 ) : walkDistance = 1 for j in range ( 3 ) : hero . moveUp ( …" at bounding box center [267, 111] width 117 height 122
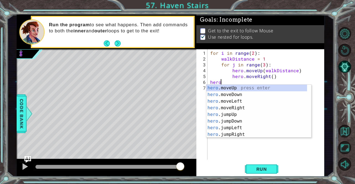
scroll to position [0, 1]
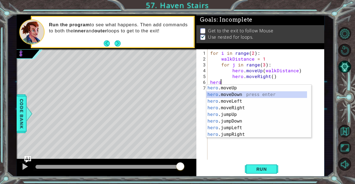
click at [234, 95] on div "hero .moveUp press enter hero .moveDown press enter hero .moveLeft press enter …" at bounding box center [256, 118] width 101 height 67
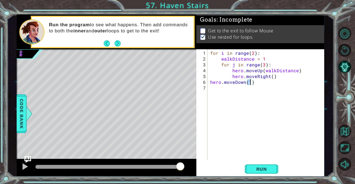
scroll to position [0, 2]
type textarea "hero.moveDown(6)"
click at [260, 165] on button "Run" at bounding box center [261, 169] width 33 height 13
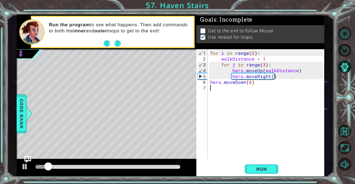
click at [213, 89] on div "for i in range ( 2 ) : walkDistance = 1 for j in range ( 3 ) : hero . moveUp ( …" at bounding box center [267, 111] width 117 height 122
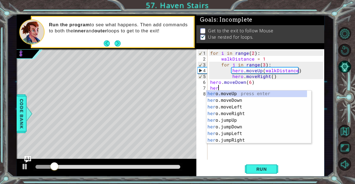
scroll to position [0, 0]
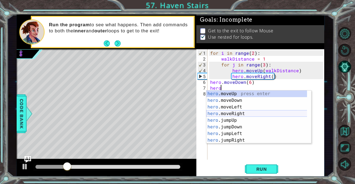
click at [233, 115] on div "hero .moveUp press enter hero .moveDown press enter hero .moveLeft press enter …" at bounding box center [256, 124] width 101 height 67
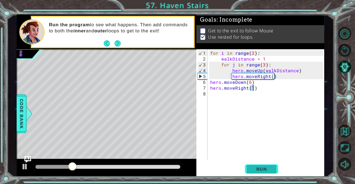
type textarea "hero.moveRight(1)"
click at [259, 164] on button "Run" at bounding box center [261, 169] width 33 height 13
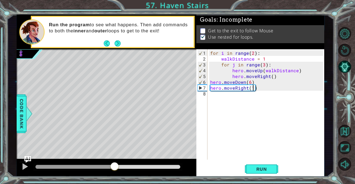
drag, startPoint x: 48, startPoint y: 168, endPoint x: 115, endPoint y: 169, distance: 66.6
click at [115, 169] on div at bounding box center [115, 167] width 10 height 10
click at [216, 95] on div "for i in range ( 2 ) : walkDistance = 1 for j in range ( 3 ) : hero . moveUp ( …" at bounding box center [267, 111] width 117 height 122
